Goal: Task Accomplishment & Management: Complete application form

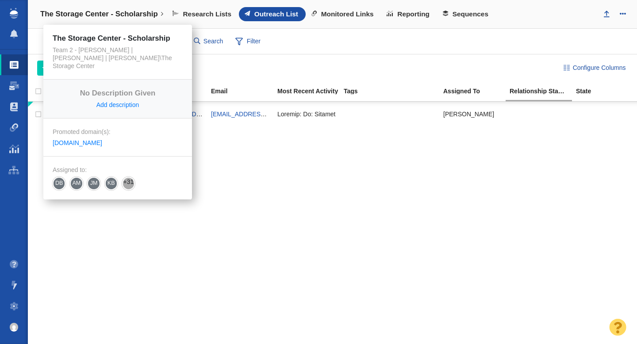
click at [130, 11] on h4 "The Storage Center - Scholarship" at bounding box center [99, 14] width 118 height 9
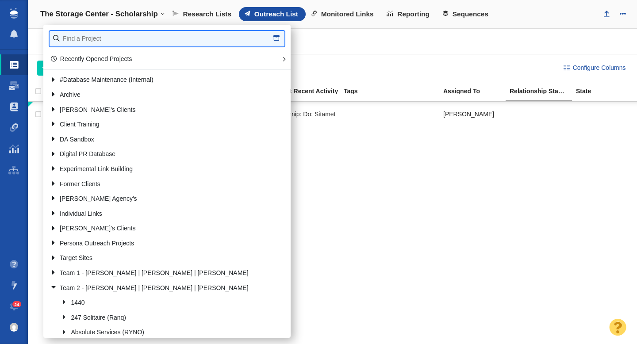
click at [101, 42] on input "text" at bounding box center [167, 38] width 235 height 15
type input "john st"
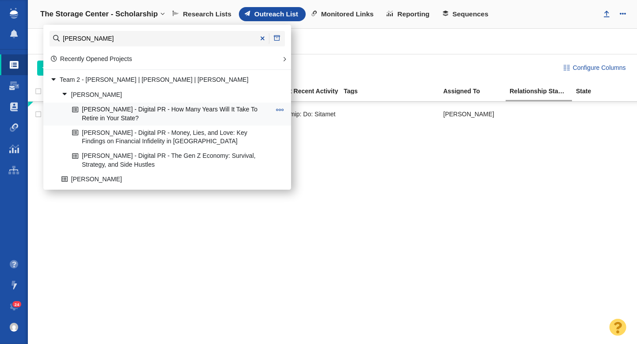
click at [167, 116] on link "[PERSON_NAME] - Digital PR - How Many Years Will It Take To Retire in Your Stat…" at bounding box center [171, 114] width 203 height 22
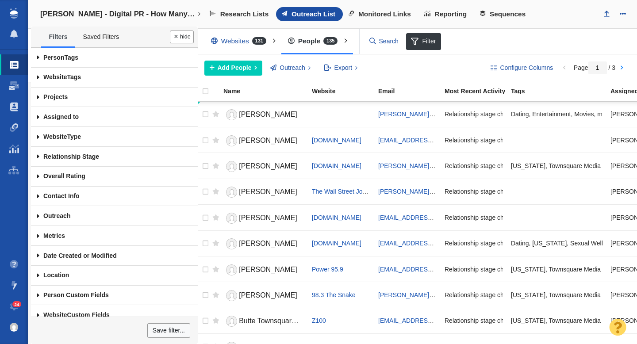
click at [38, 58] on span at bounding box center [38, 58] width 15 height 20
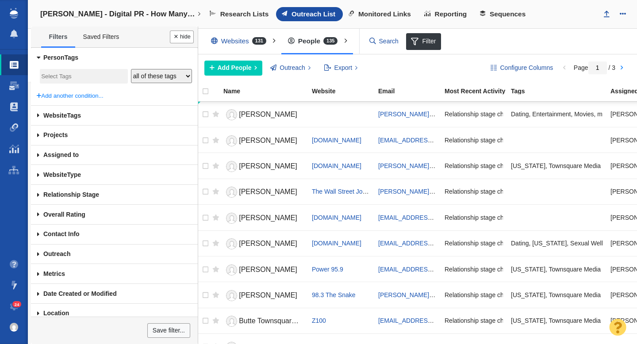
click at [38, 157] on span at bounding box center [38, 156] width 15 height 20
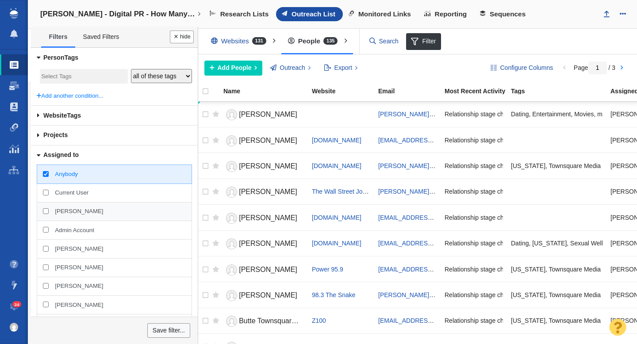
click at [69, 213] on span "[PERSON_NAME]" at bounding box center [79, 211] width 48 height 8
click at [49, 213] on input "[PERSON_NAME]" at bounding box center [46, 211] width 6 height 6
checkbox input "true"
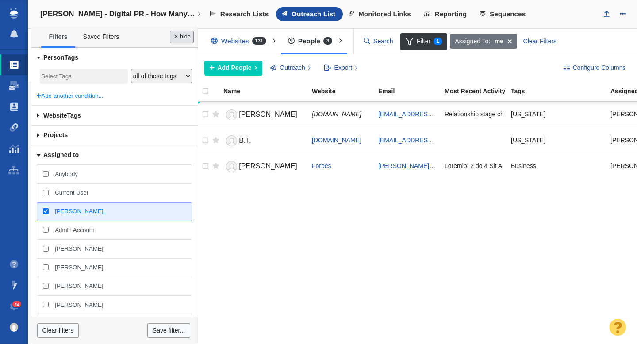
click at [178, 41] on button "Done" at bounding box center [182, 37] width 24 height 13
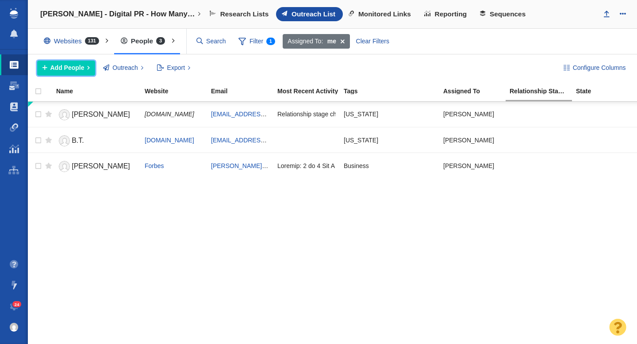
click at [67, 68] on span "Add People" at bounding box center [67, 67] width 34 height 9
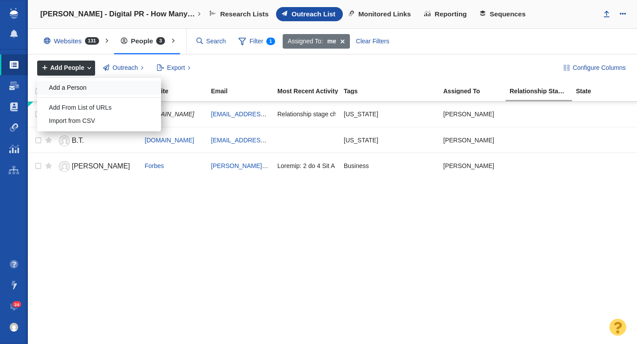
click at [71, 90] on div "Add a Person" at bounding box center [99, 88] width 124 height 14
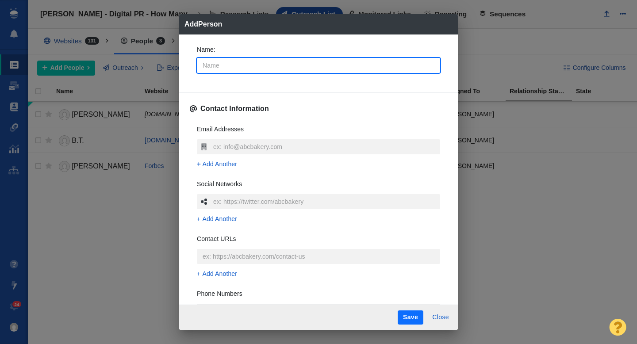
type input "C"
type textarea "x"
type input "Ch"
type textarea "x"
type input "Chr"
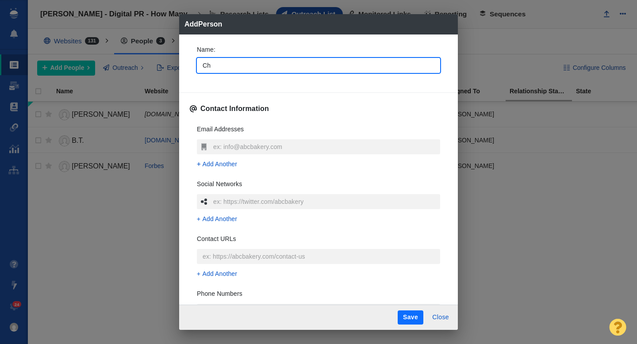
type textarea "x"
type input "Chri"
type textarea "x"
type input "Chris"
type textarea "x"
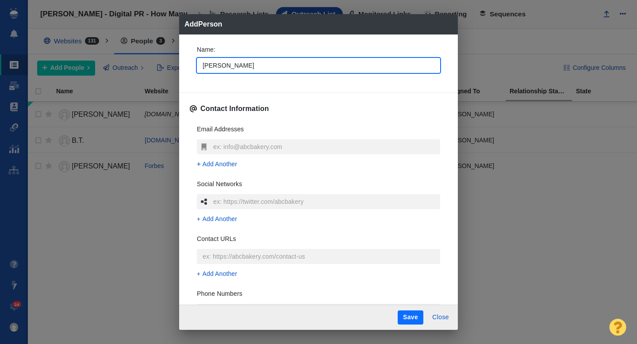
type input "Christ"
type textarea "x"
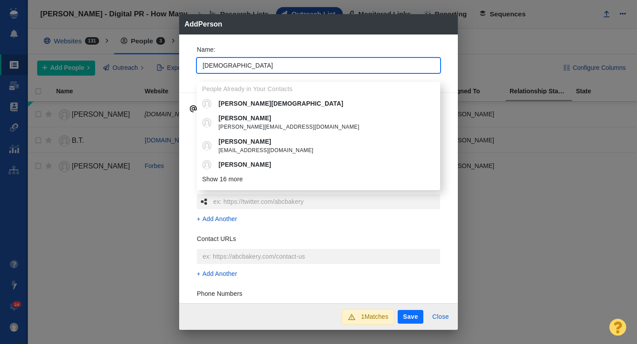
type input "Christa"
type textarea "x"
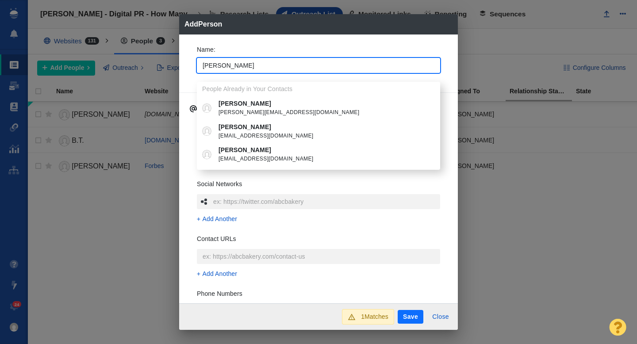
type input "Christa"
type textarea "x"
click at [186, 70] on div "Name : Christa People Already in Your Contacts Christa Cooper Christa@wdsd.com …" at bounding box center [318, 169] width 279 height 269
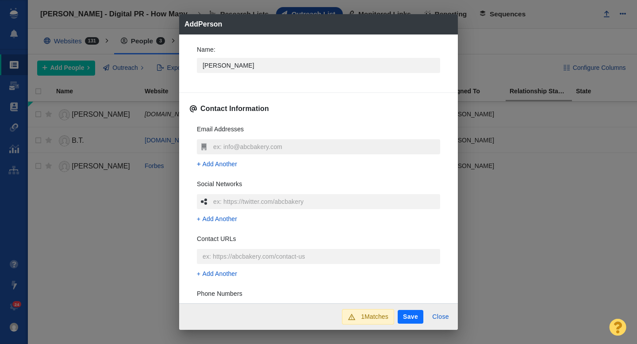
click at [232, 146] on input "text" at bounding box center [325, 146] width 229 height 15
type input "christa@goodmenproject.com"
type textarea "x"
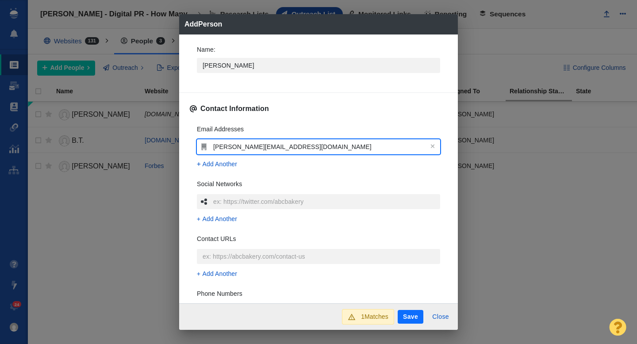
type input "christa@goodmenproject.com"
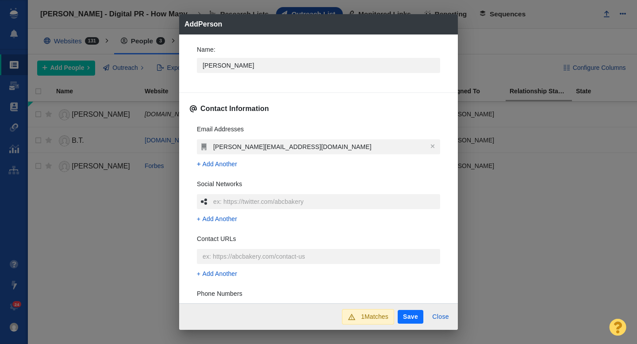
click at [183, 153] on div "Name : Christa Contact Information Email Addresses christa@goodmenproject.com A…" at bounding box center [318, 169] width 279 height 269
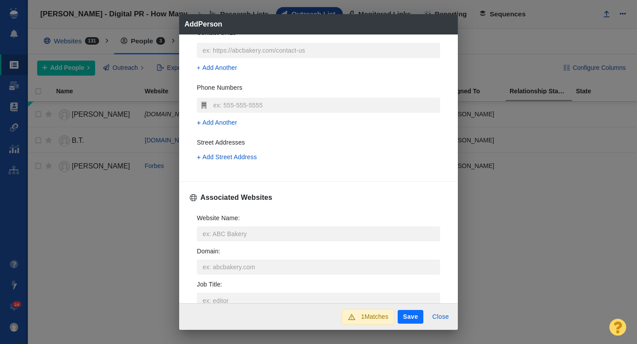
scroll to position [210, 0]
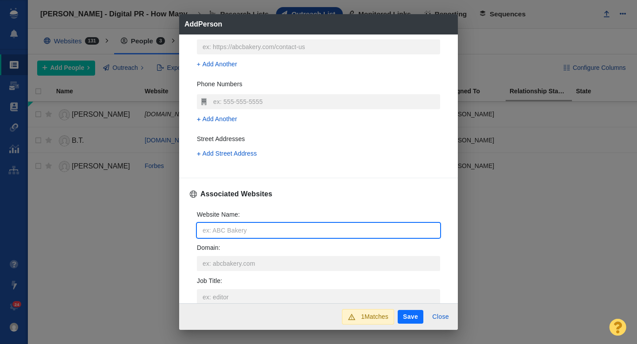
click at [208, 230] on input "Website Name :" at bounding box center [318, 230] width 243 height 15
type input "g"
type textarea "x"
type input "go"
type textarea "x"
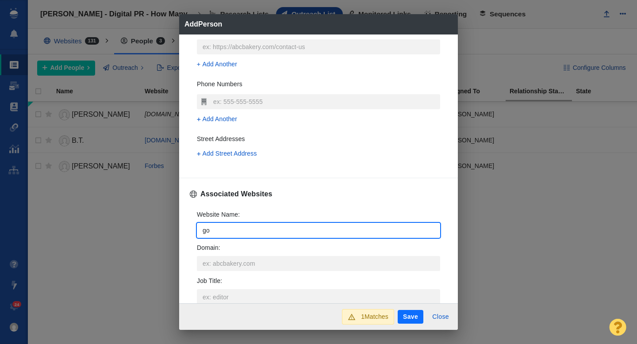
type input "goo"
type textarea "x"
type input "good"
type textarea "x"
type input "goodm"
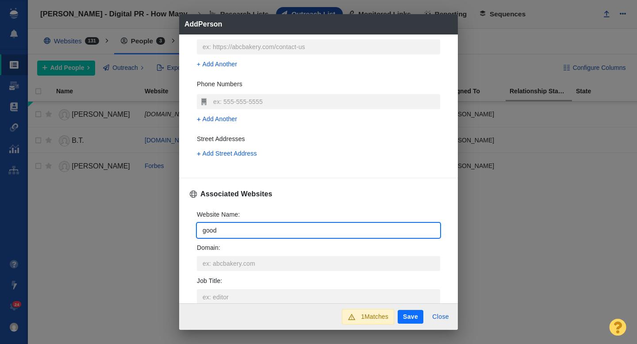
type textarea "x"
type input "goodme"
type textarea "x"
type input "goodmen"
type textarea "x"
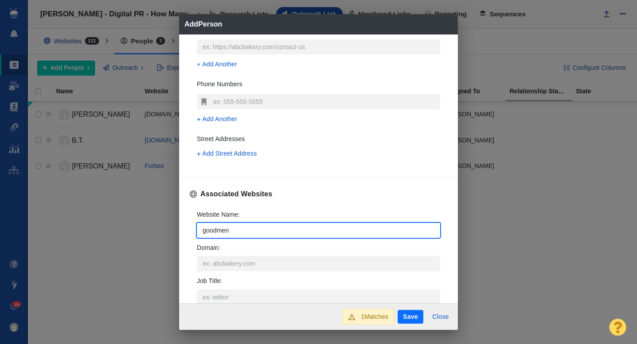
type input "goodmenp"
type textarea "x"
type input "goodmenpr"
type textarea "x"
type input "goodmenpro"
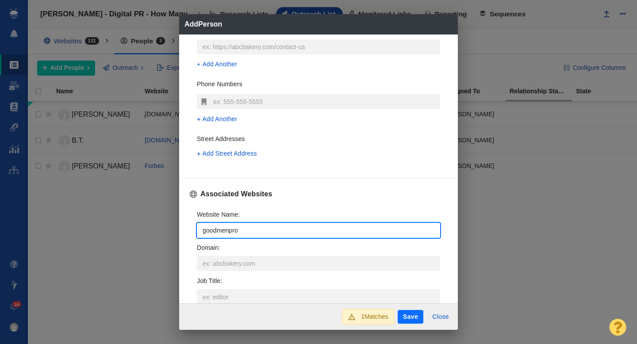
type textarea "x"
type input "goodmenprojec"
type textarea "x"
type input "goodmenproject"
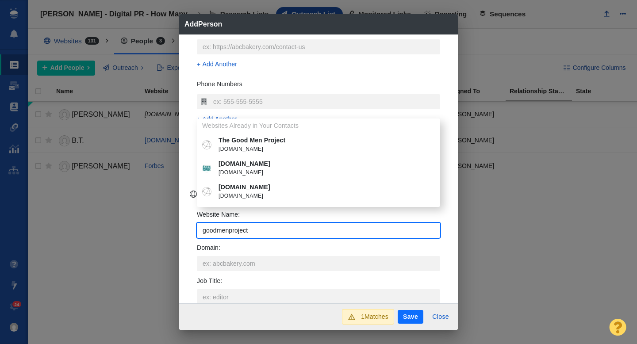
click at [253, 148] on span "goodmenproject.com" at bounding box center [325, 149] width 213 height 9
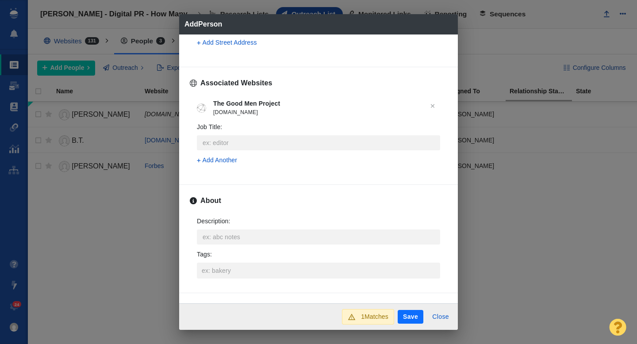
scroll to position [326, 0]
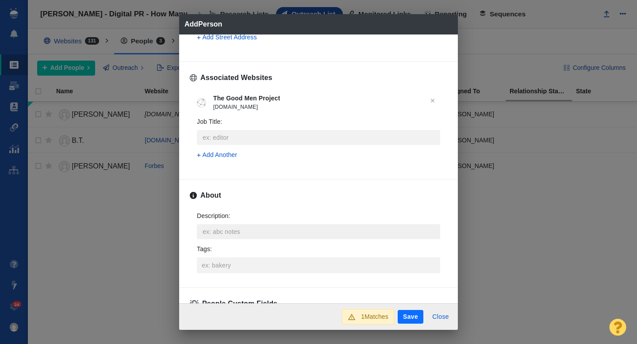
click at [225, 231] on textarea "Description : x" at bounding box center [318, 231] width 243 height 15
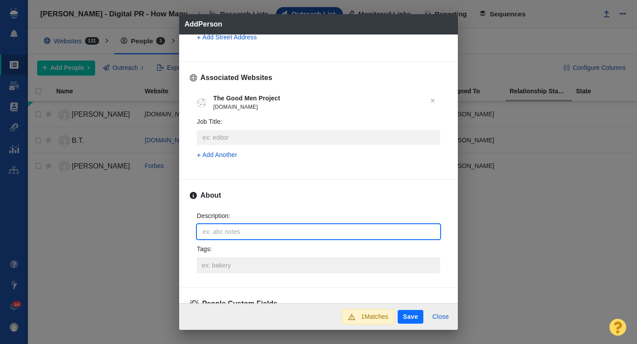
type textarea "x"
click at [219, 261] on input "Tags :" at bounding box center [319, 265] width 238 height 16
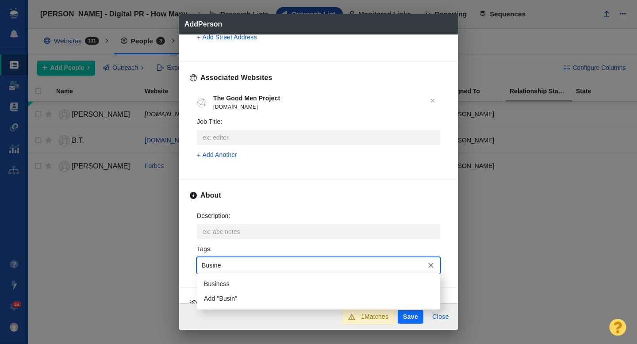
type input "Busines"
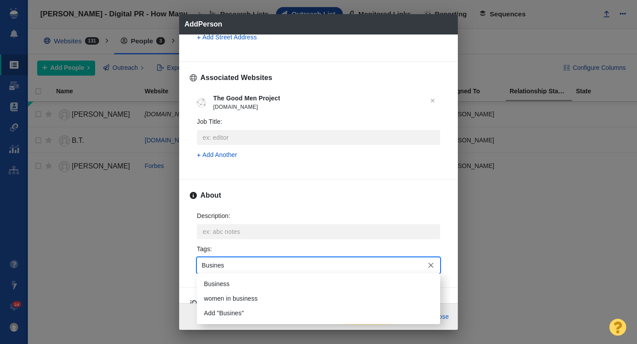
click at [219, 277] on li "Business" at bounding box center [318, 284] width 243 height 15
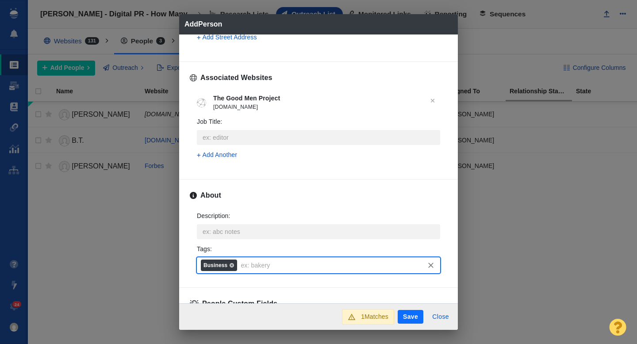
click at [192, 269] on div "Description : x Tags : Business" at bounding box center [318, 242] width 257 height 76
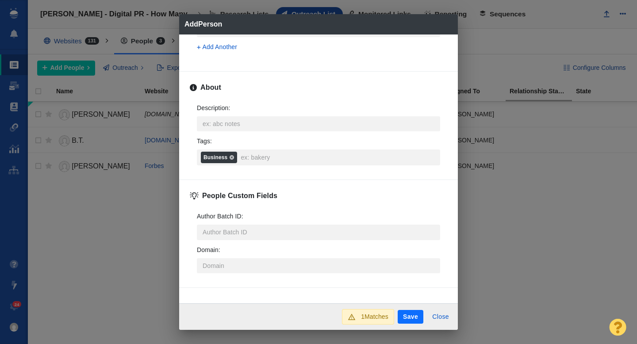
scroll to position [437, 0]
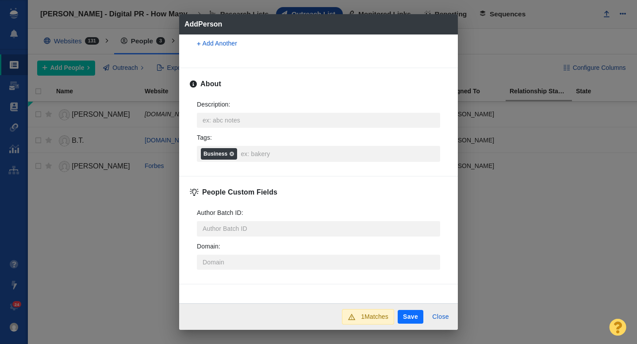
click at [419, 318] on button "Save" at bounding box center [411, 317] width 26 height 14
type textarea "x"
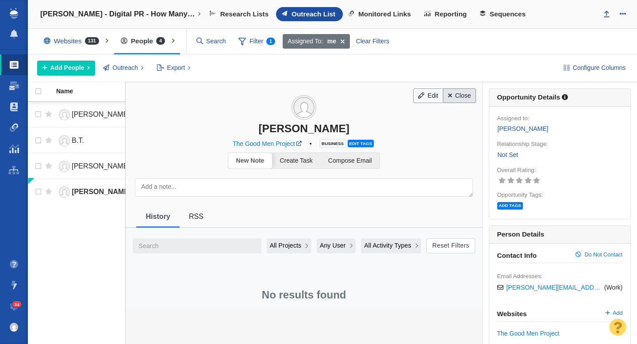
click at [458, 100] on link "Close" at bounding box center [459, 95] width 33 height 15
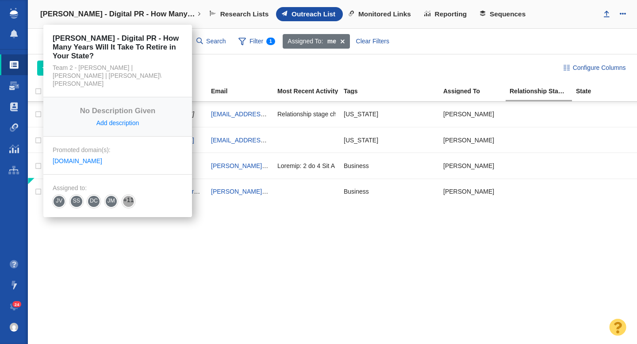
click at [111, 15] on h4 "[PERSON_NAME] - Digital PR - How Many Years Will It Take To Retire in Your Stat…" at bounding box center [117, 14] width 155 height 9
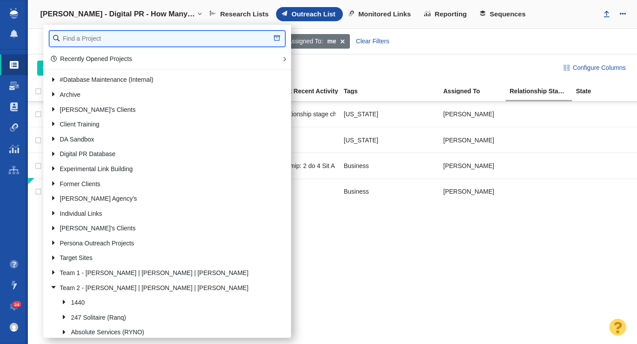
click at [96, 38] on input "text" at bounding box center [167, 38] width 235 height 15
type input "lighty"
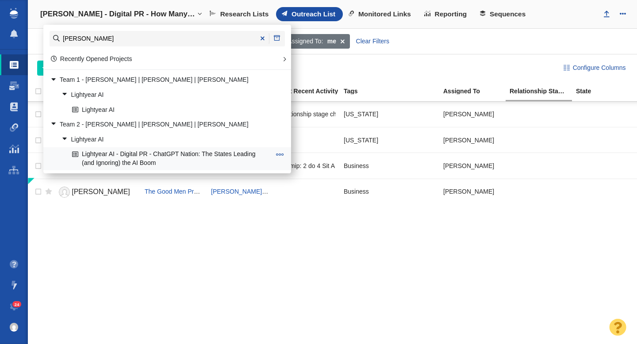
click at [134, 153] on link "Lightyear AI - Digital PR - ChatGPT Nation: The States Leading (and Ignoring) t…" at bounding box center [171, 159] width 203 height 22
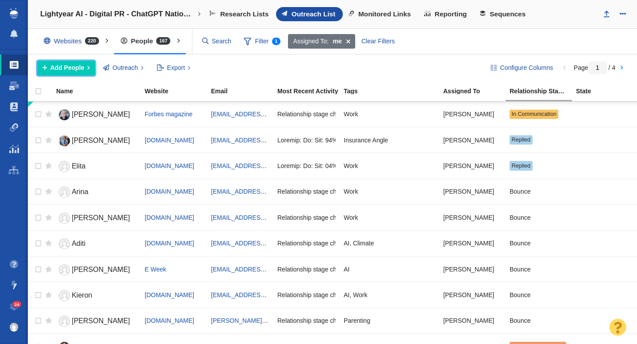
click at [65, 69] on span "Add People" at bounding box center [67, 67] width 34 height 9
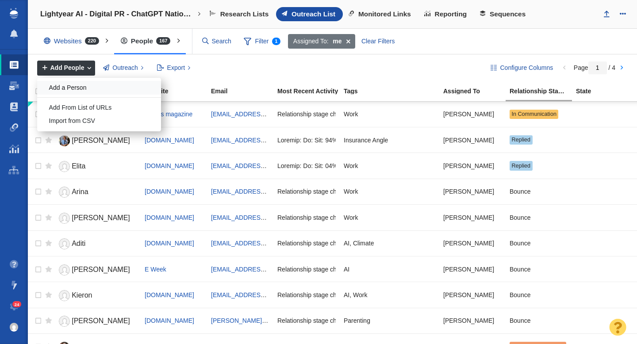
click at [74, 87] on div "Add a Person" at bounding box center [99, 88] width 124 height 14
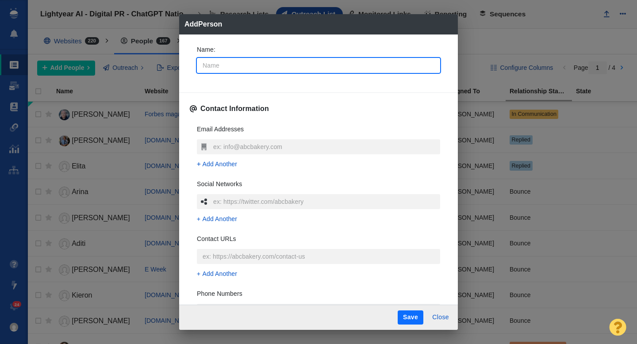
type input "M"
type textarea "x"
type input "Ma"
type textarea "x"
type input "Mar"
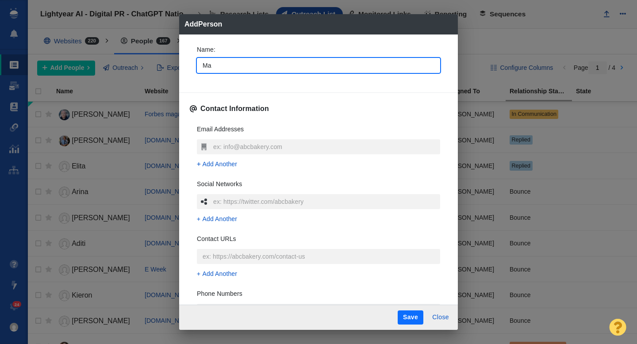
type textarea "x"
type input "Mari"
type textarea "x"
type input "Maris"
type textarea "x"
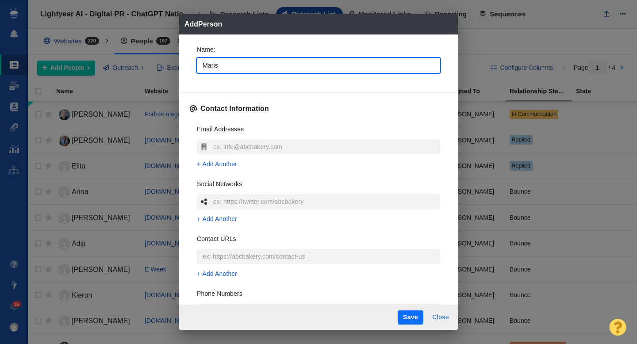
type input "Mariss"
type textarea "x"
type input "[PERSON_NAME]"
type textarea "x"
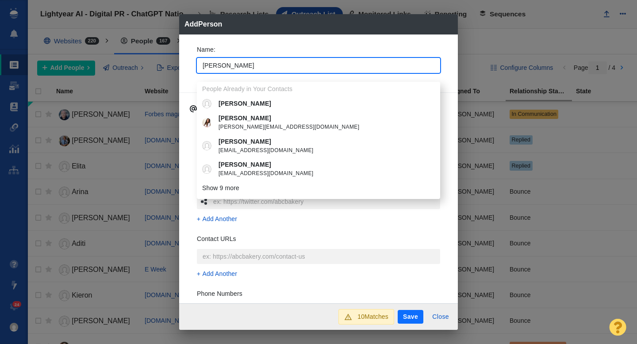
type input "[PERSON_NAME]"
type textarea "x"
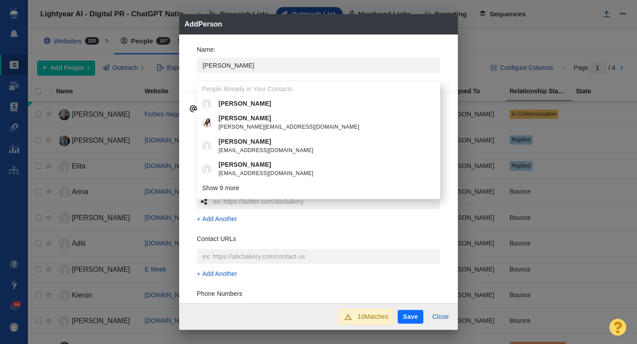
click at [186, 77] on div "Name : [PERSON_NAME] People Already in Your Contacts [PERSON_NAME] [PERSON_NAME…" at bounding box center [318, 169] width 279 height 269
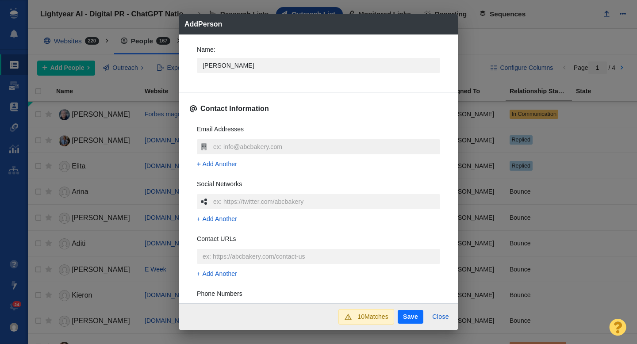
click at [221, 143] on input "text" at bounding box center [325, 146] width 229 height 15
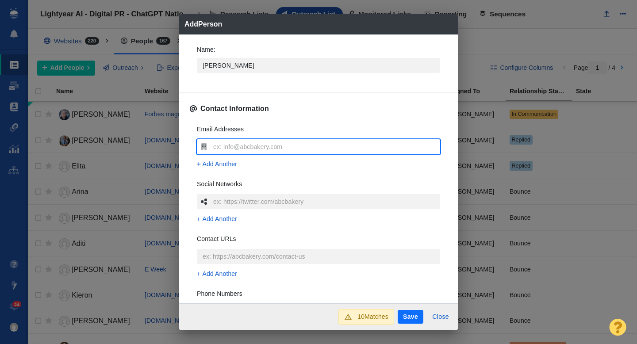
type input "[EMAIL_ADDRESS][DOMAIN_NAME]"
type textarea "x"
type input "[EMAIL_ADDRESS][DOMAIN_NAME]"
click at [192, 150] on div "Email Addresses [EMAIL_ADDRESS][DOMAIN_NAME] Add Another Social Networks Add An…" at bounding box center [318, 249] width 257 height 263
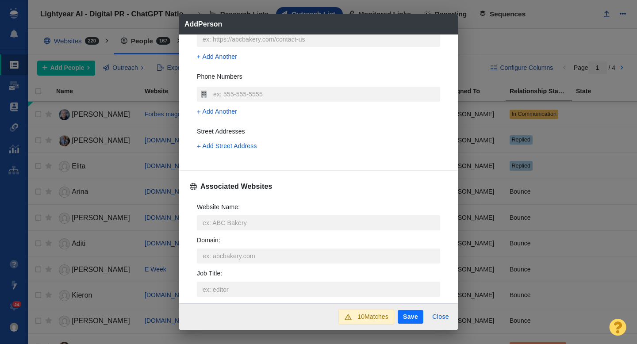
scroll to position [234, 0]
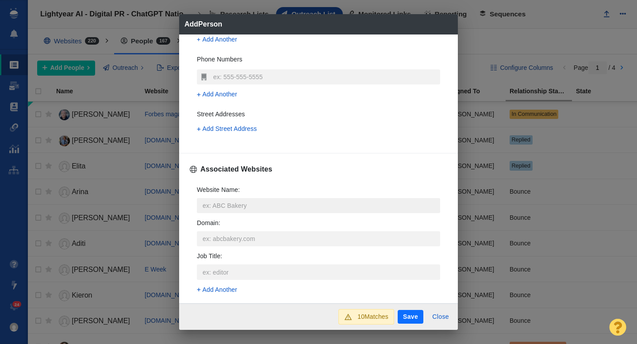
click at [225, 207] on input "Website Name :" at bounding box center [318, 205] width 243 height 15
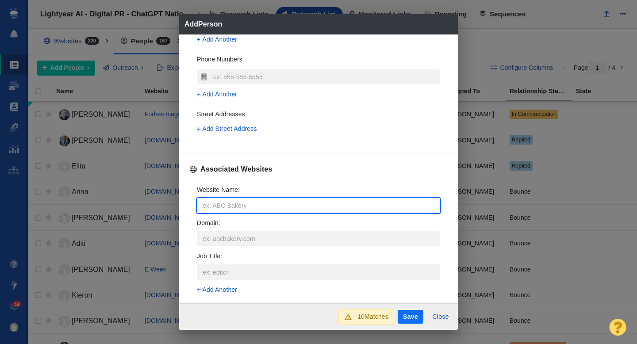
type input "n"
type textarea "x"
type input "ny"
type textarea "x"
type input "nyp"
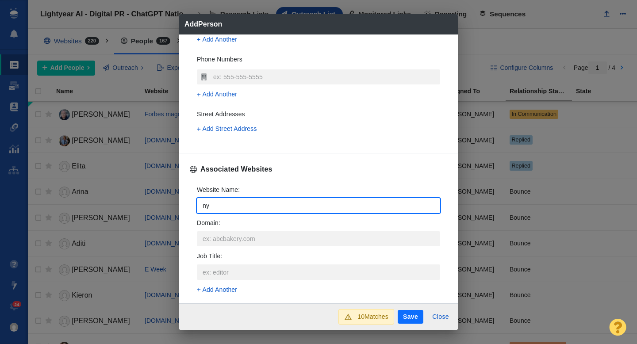
type textarea "x"
type input "nypo"
type textarea "x"
type input "nypos"
type textarea "x"
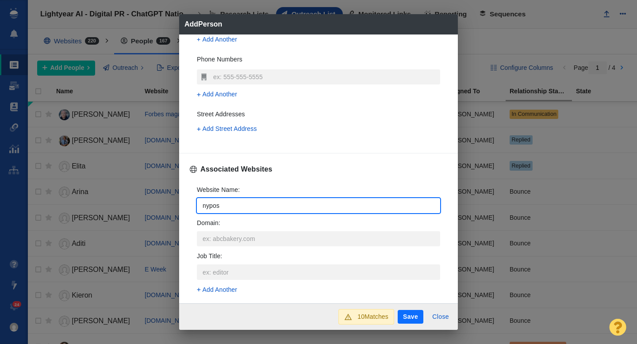
type input "nypost"
type textarea "x"
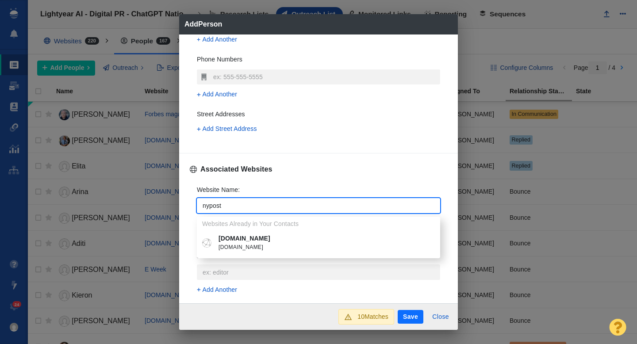
type input "nypost"
click at [233, 240] on p "[DOMAIN_NAME]" at bounding box center [325, 238] width 213 height 9
type textarea "x"
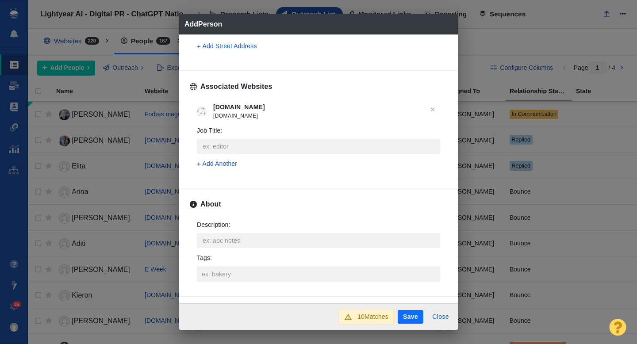
scroll to position [328, 0]
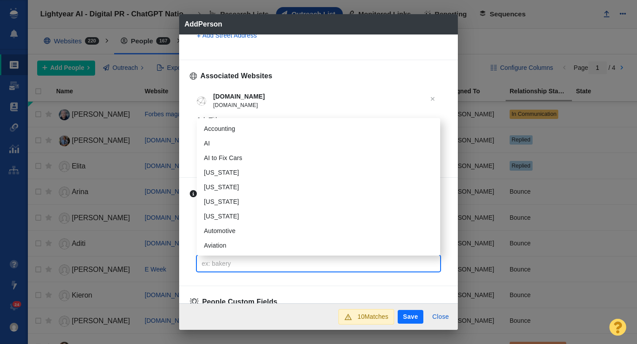
click at [221, 263] on input "Tags :" at bounding box center [319, 264] width 238 height 16
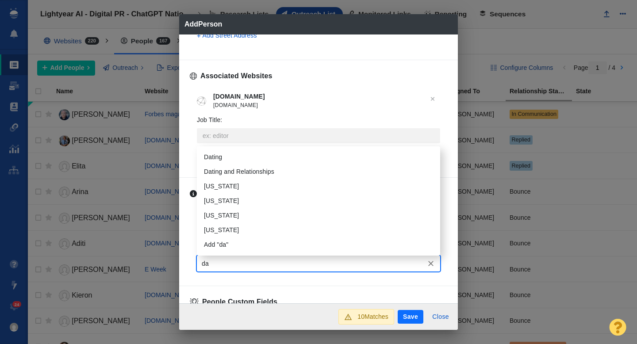
type input "dat"
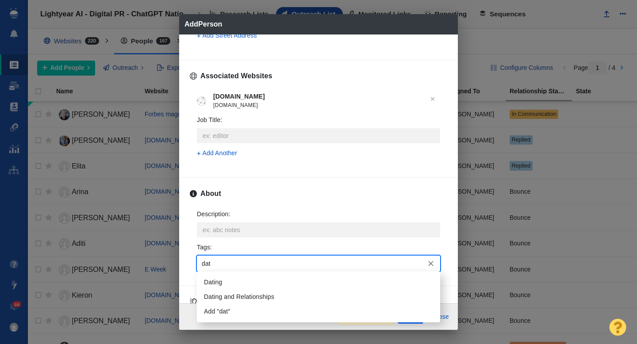
click at [219, 283] on li "Dating" at bounding box center [318, 282] width 243 height 15
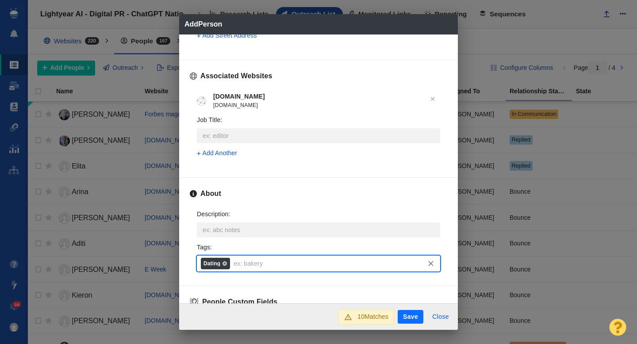
scroll to position [437, 0]
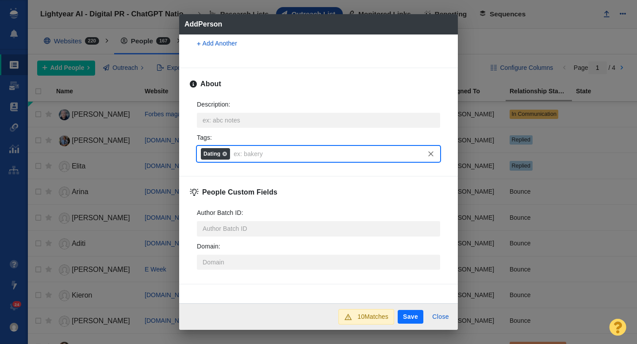
click at [401, 318] on button "Save" at bounding box center [411, 317] width 26 height 14
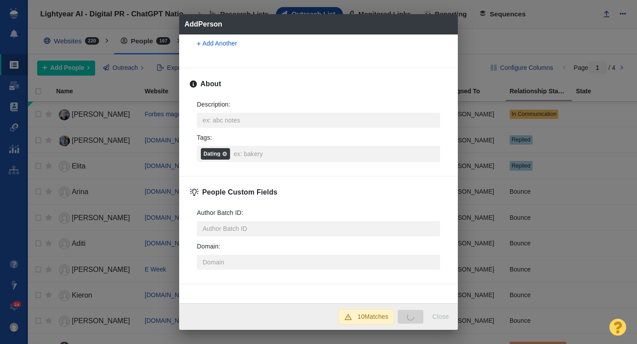
type textarea "x"
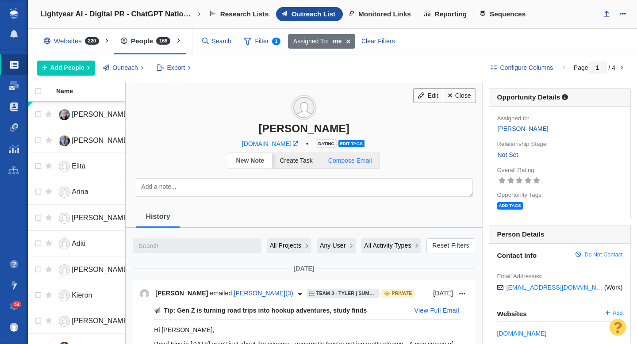
click at [355, 157] on span "Compose Email" at bounding box center [350, 160] width 44 height 7
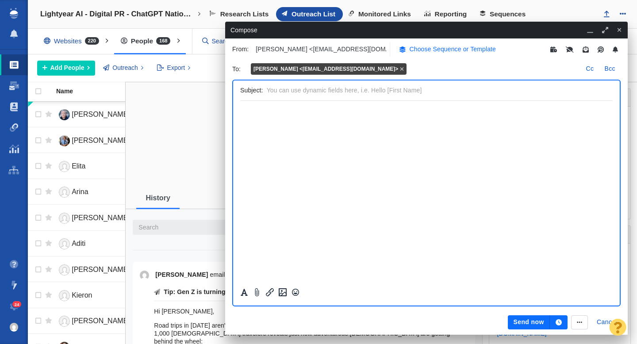
click at [438, 50] on p "Choose Sequence or Template" at bounding box center [453, 49] width 87 height 9
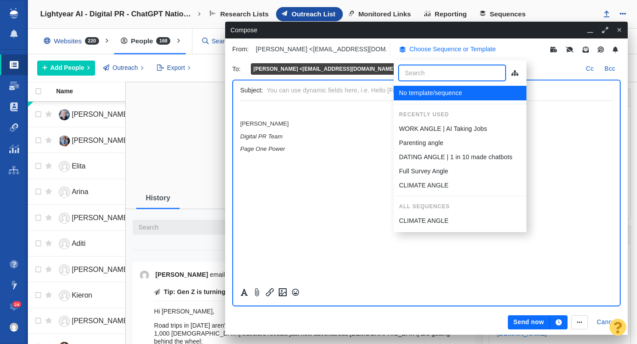
scroll to position [0, 0]
click at [435, 155] on p "DATING ANGLE | 1 in 10 made chatbots" at bounding box center [455, 157] width 113 height 9
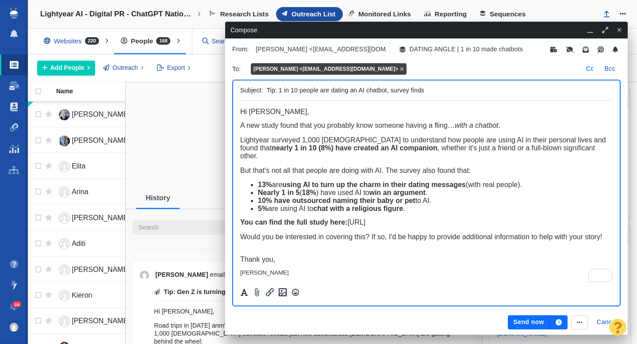
drag, startPoint x: 387, startPoint y: 90, endPoint x: 331, endPoint y: 92, distance: 56.2
click at [331, 92] on input "Tip: 1 in 10 people are dating an AI chatbot, survey finds" at bounding box center [438, 90] width 342 height 13
click at [314, 111] on p "﻿ Hi [PERSON_NAME]," at bounding box center [426, 112] width 372 height 8
drag, startPoint x: 387, startPoint y: 92, endPoint x: 375, endPoint y: 90, distance: 12.6
drag, startPoint x: 387, startPoint y: 92, endPoint x: 320, endPoint y: 92, distance: 67.7
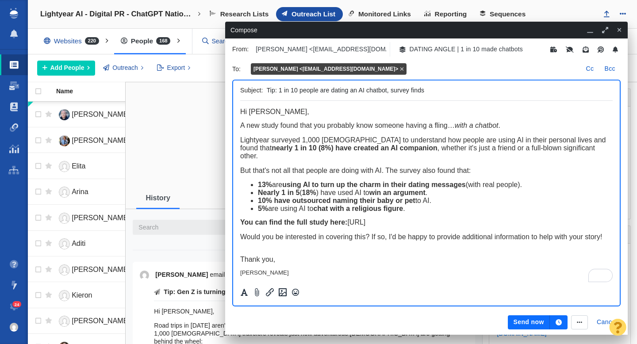
click at [320, 92] on input "Tip: 1 in 10 people are dating an AI chatbot, survey finds" at bounding box center [438, 90] width 342 height 13
drag, startPoint x: 423, startPoint y: 89, endPoint x: 408, endPoint y: 91, distance: 15.1
click at [408, 90] on input "Tip: 1 in 10 people in relationships with AI lovers, survey finds" at bounding box center [438, 90] width 342 height 13
type input "Tip: 1 in 10 people in relationships with AI lovers, study finds"
click at [528, 323] on button "Send now" at bounding box center [529, 322] width 42 height 14
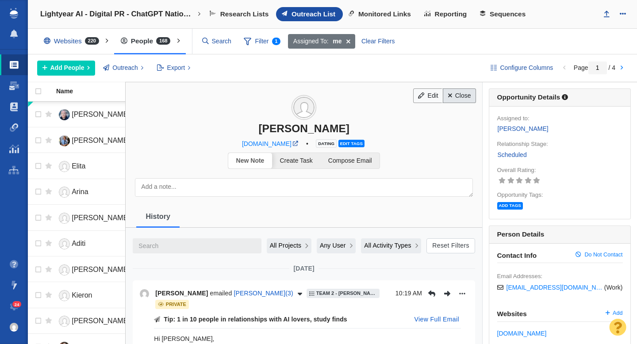
click at [460, 97] on link "Close" at bounding box center [459, 95] width 33 height 15
